Goal: Navigation & Orientation: Find specific page/section

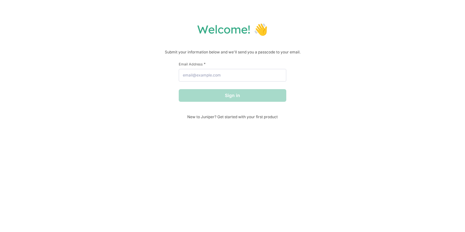
click at [205, 69] on div "Email Address *" at bounding box center [233, 72] width 108 height 20
click at [208, 74] on input "Email Address *" at bounding box center [233, 75] width 108 height 13
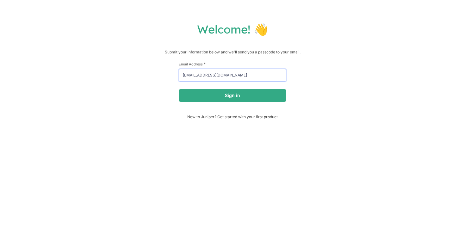
type input "[EMAIL_ADDRESS][DOMAIN_NAME]"
click at [179, 89] on button "Sign in" at bounding box center [233, 95] width 108 height 13
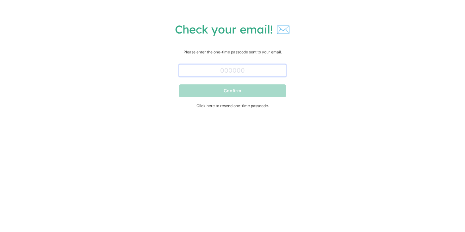
click at [231, 71] on input "text" at bounding box center [233, 70] width 108 height 13
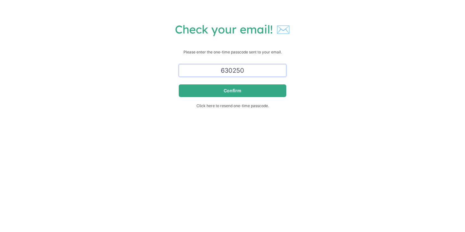
type input "630250"
click at [179, 84] on button "Confirm" at bounding box center [233, 90] width 108 height 13
